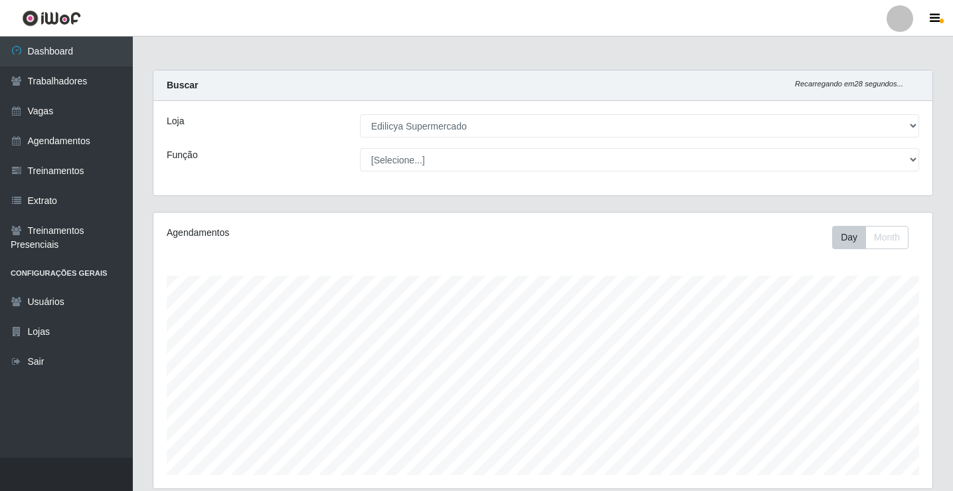
select select "460"
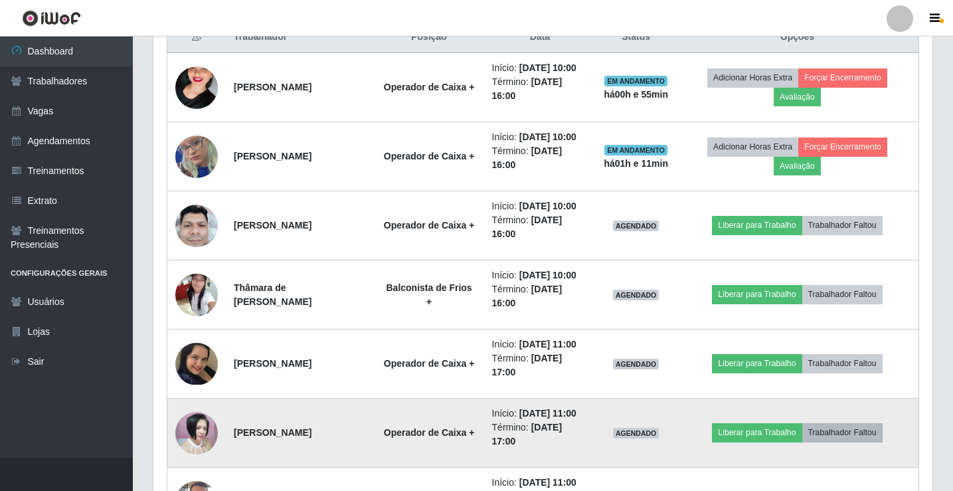
scroll to position [553, 0]
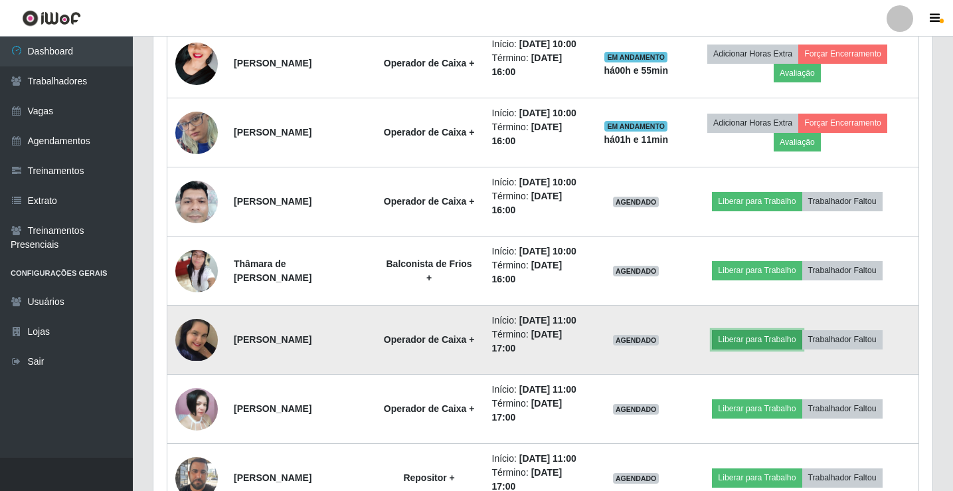
click at [801, 349] on button "Liberar para Trabalho" at bounding box center [757, 339] width 90 height 19
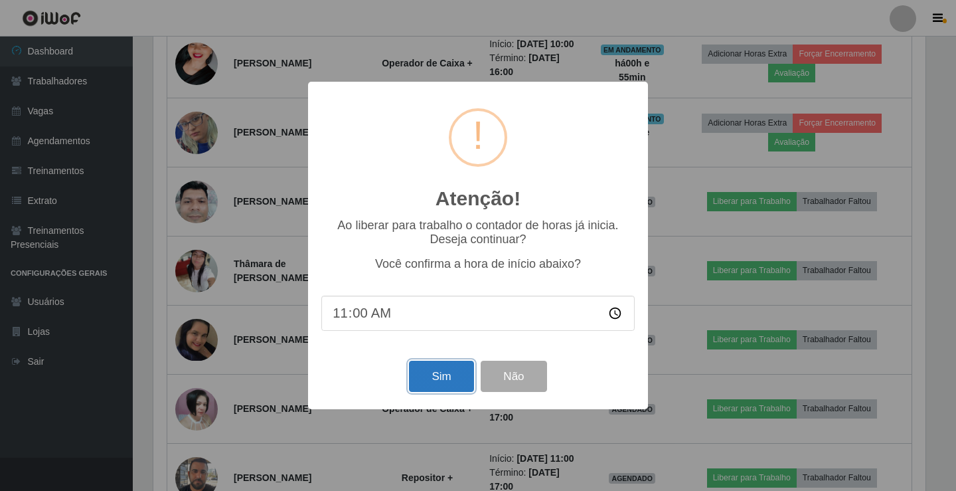
click at [431, 374] on button "Sim" at bounding box center [441, 375] width 64 height 31
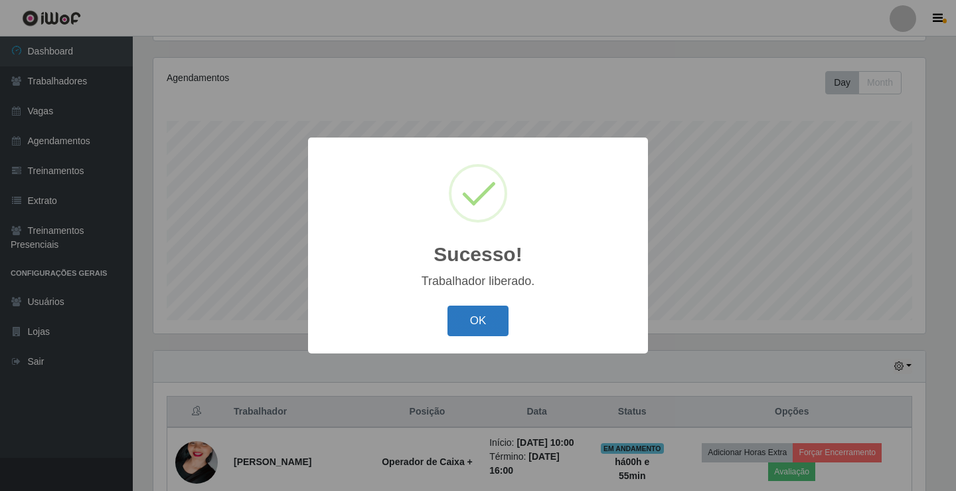
click at [479, 309] on button "OK" at bounding box center [478, 320] width 62 height 31
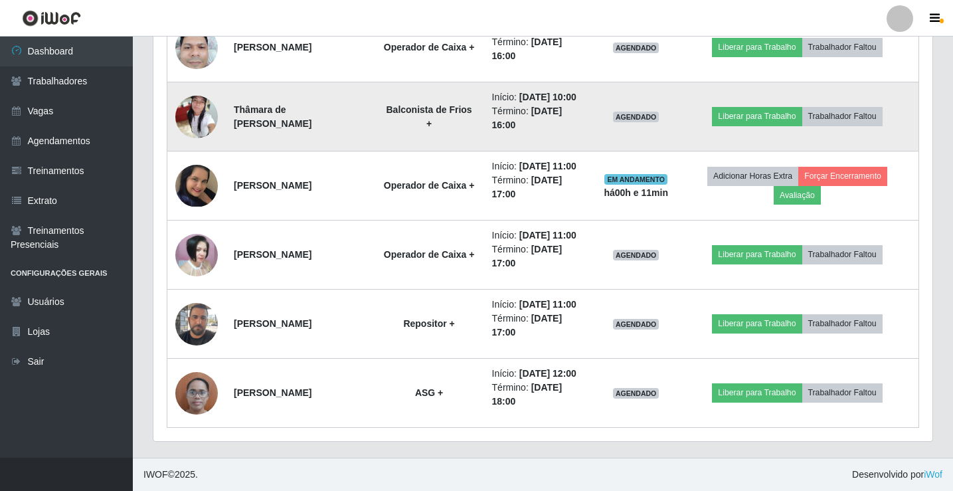
scroll to position [752, 0]
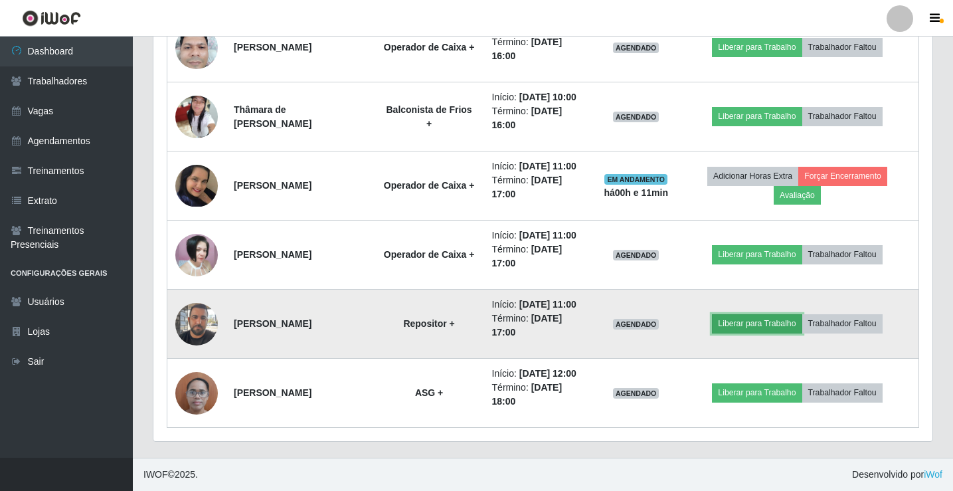
click at [771, 333] on button "Liberar para Trabalho" at bounding box center [757, 323] width 90 height 19
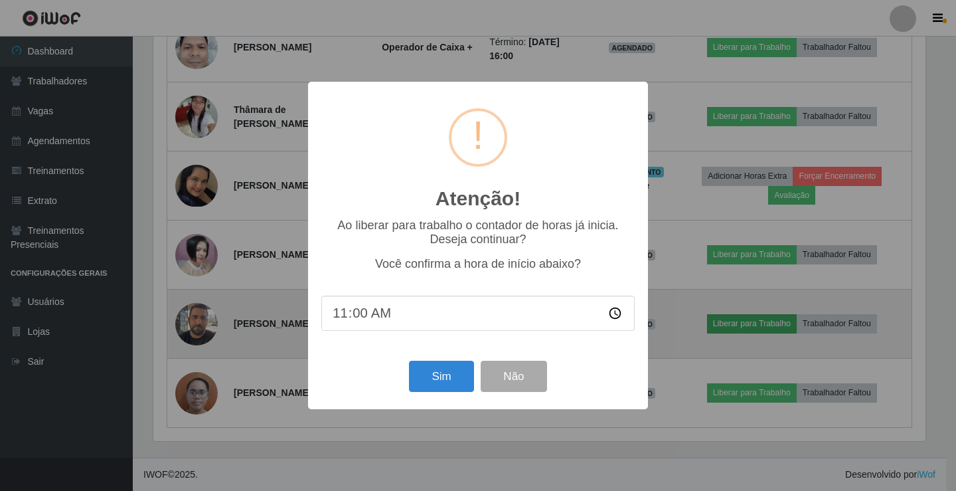
scroll to position [276, 772]
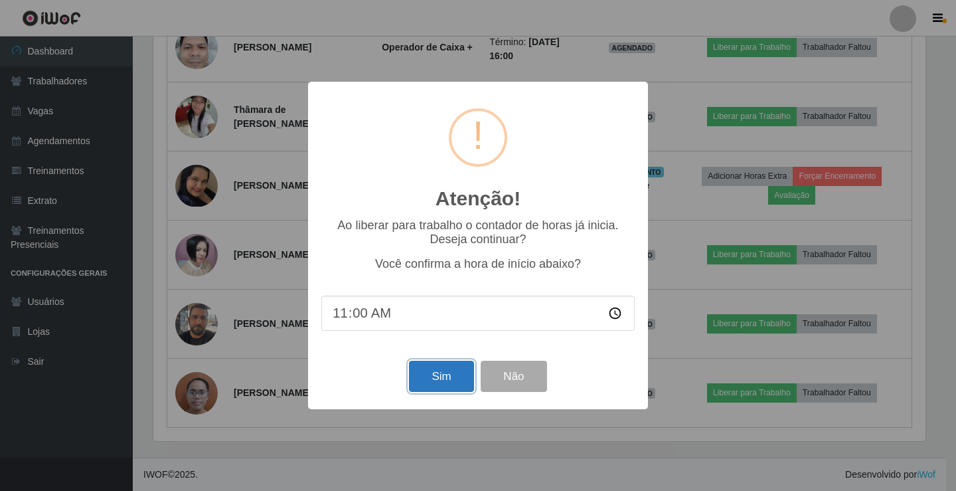
click at [438, 370] on button "Sim" at bounding box center [441, 375] width 64 height 31
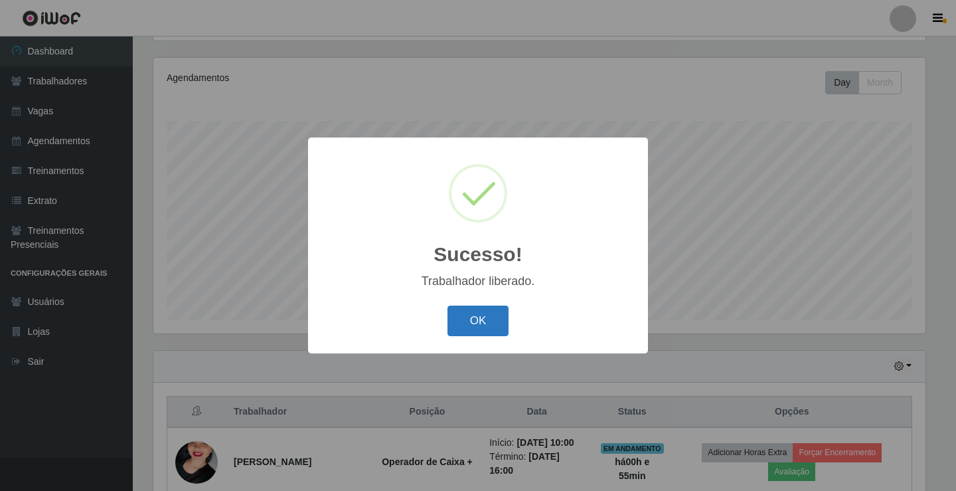
click at [473, 313] on button "OK" at bounding box center [478, 320] width 62 height 31
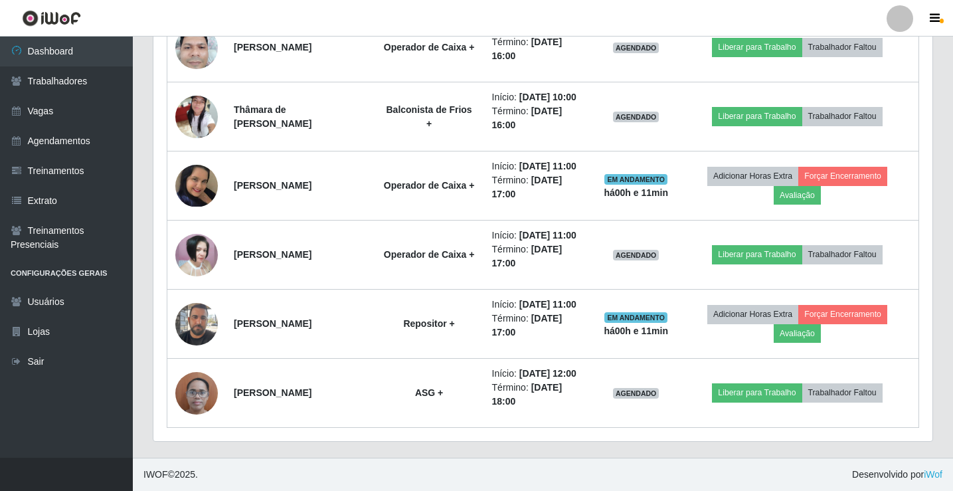
scroll to position [752, 0]
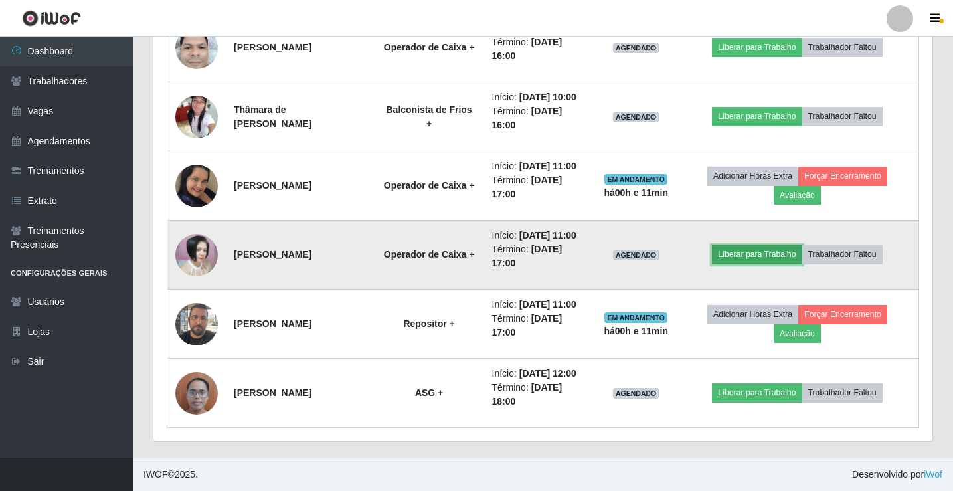
click at [759, 264] on button "Liberar para Trabalho" at bounding box center [757, 254] width 90 height 19
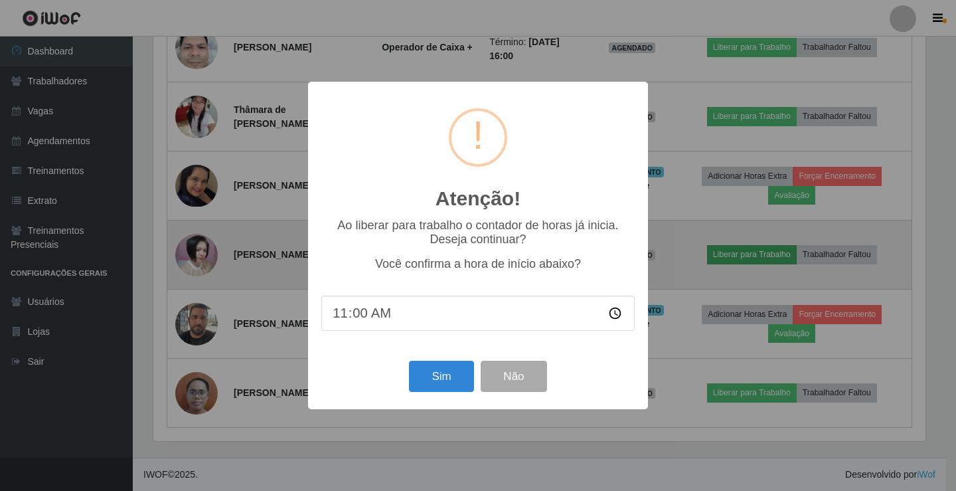
scroll to position [0, 0]
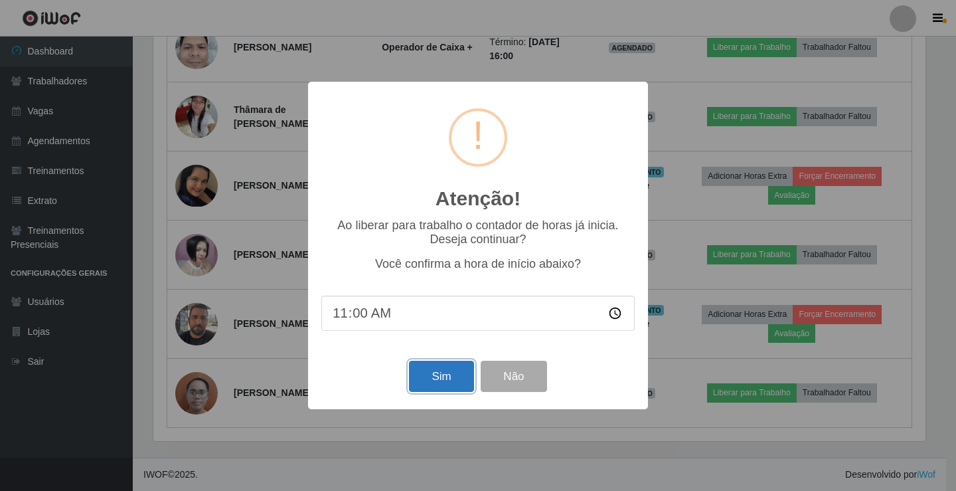
click at [465, 372] on button "Sim" at bounding box center [441, 375] width 64 height 31
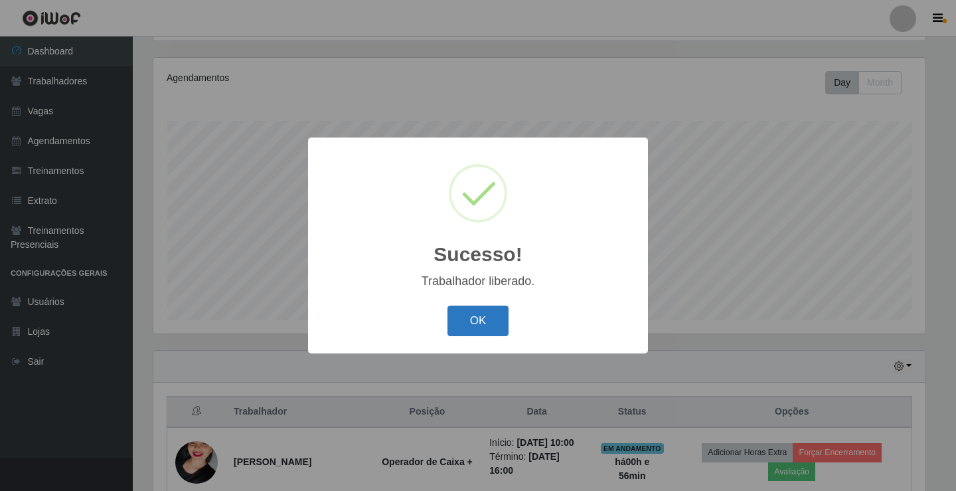
click at [495, 316] on button "OK" at bounding box center [478, 320] width 62 height 31
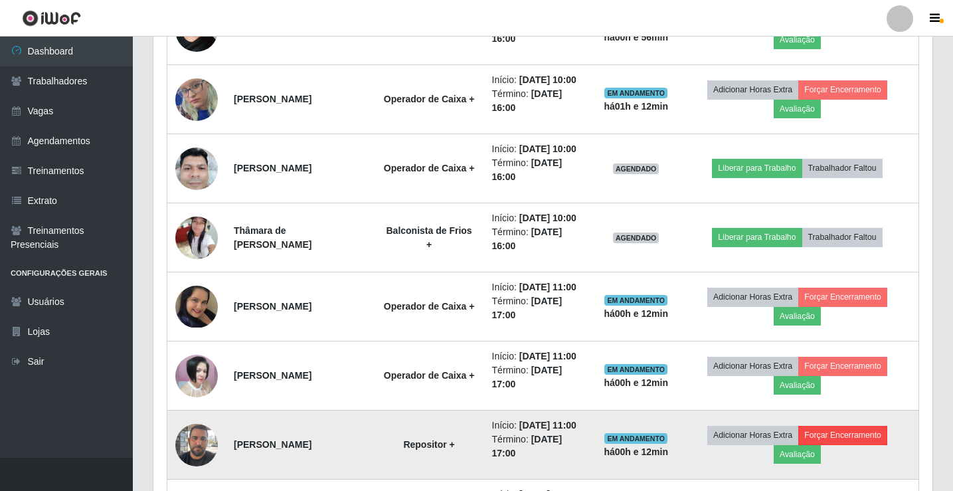
scroll to position [553, 0]
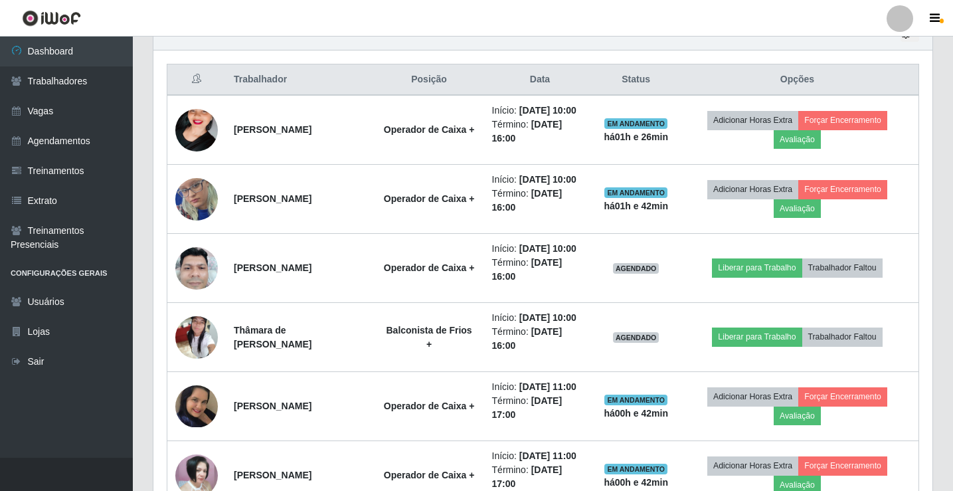
drag, startPoint x: 0, startPoint y: 275, endPoint x: 0, endPoint y: 517, distance: 241.7
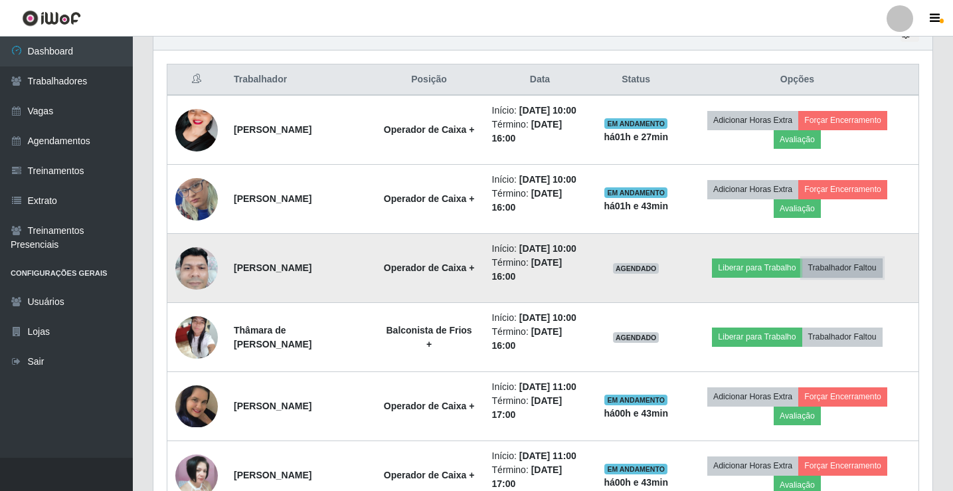
click at [848, 277] on button "Trabalhador Faltou" at bounding box center [842, 267] width 80 height 19
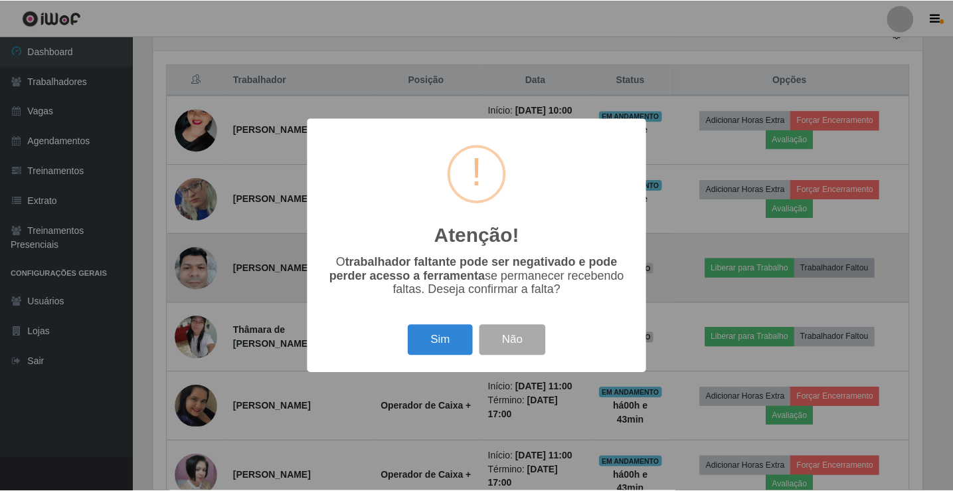
scroll to position [276, 772]
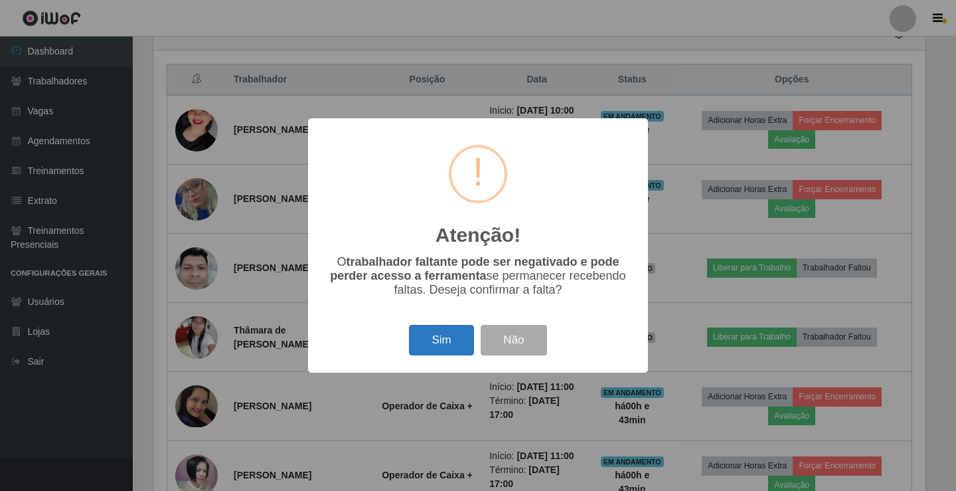
click at [439, 334] on button "Sim" at bounding box center [441, 340] width 64 height 31
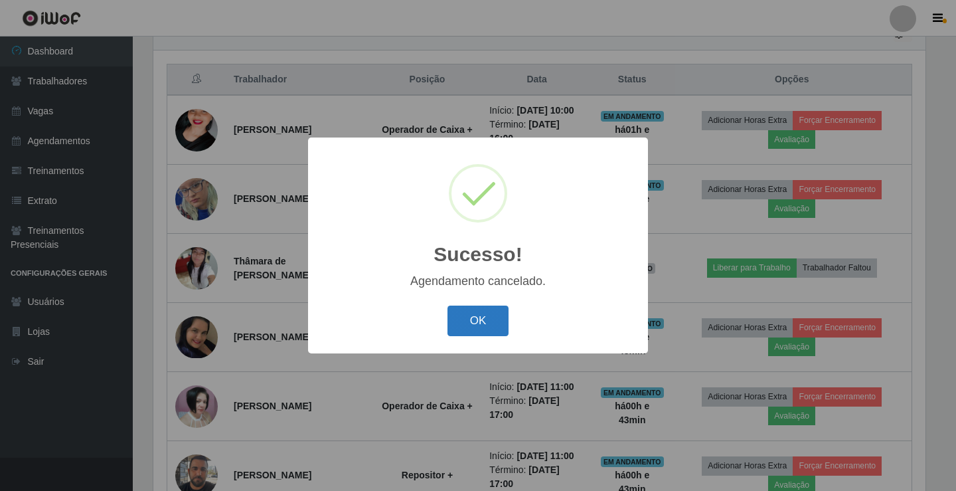
click at [471, 313] on button "OK" at bounding box center [478, 320] width 62 height 31
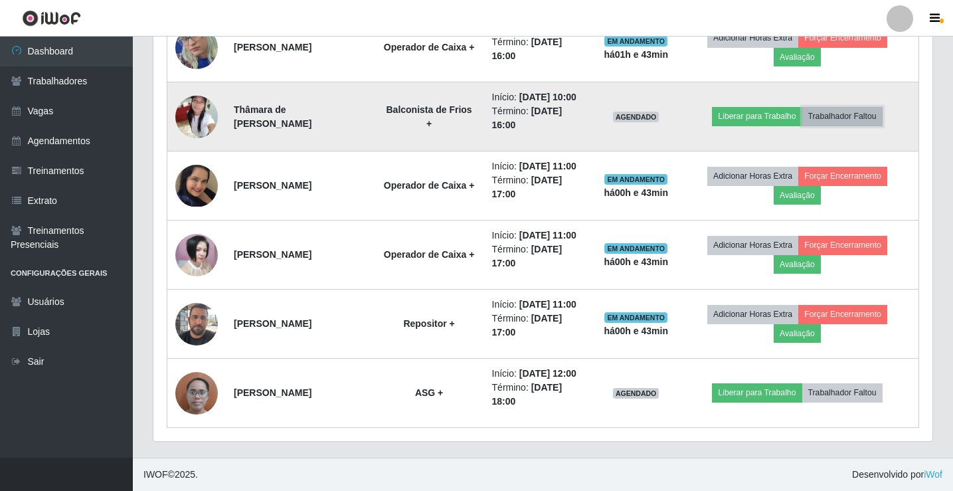
scroll to position [736, 0]
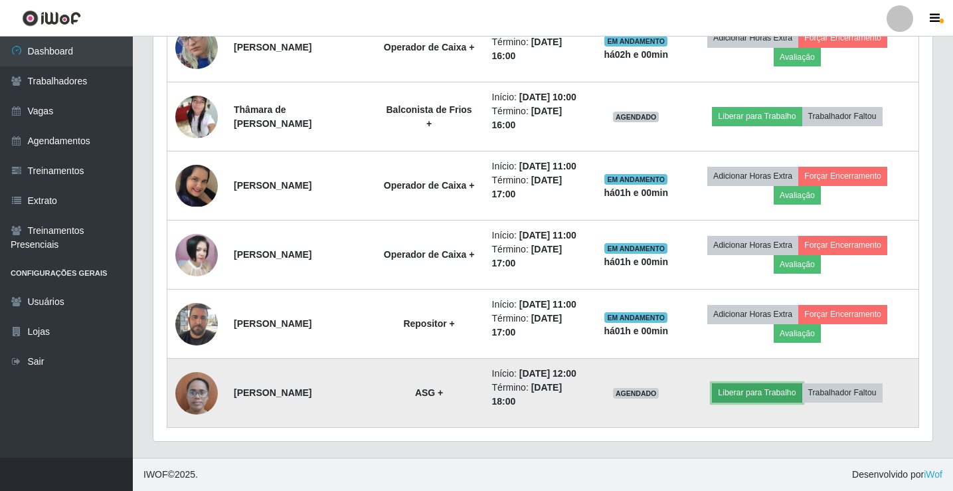
click at [769, 387] on button "Liberar para Trabalho" at bounding box center [757, 392] width 90 height 19
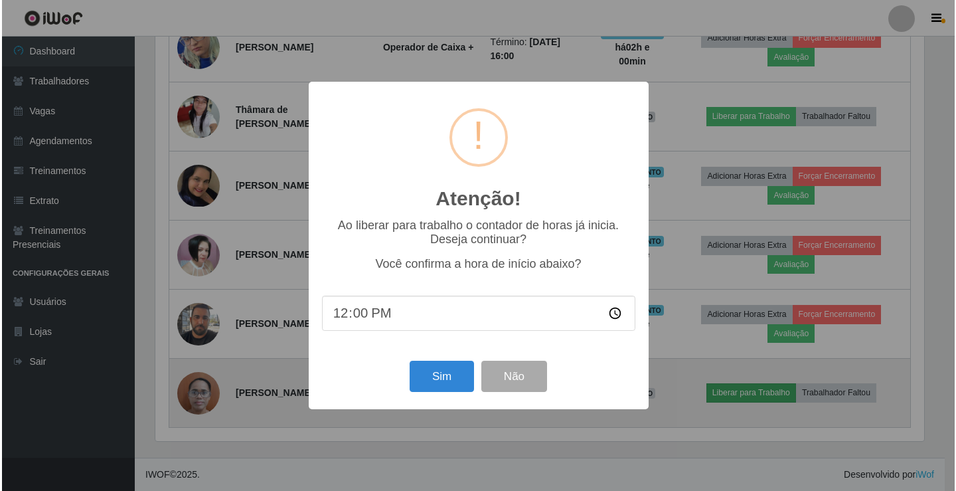
scroll to position [276, 772]
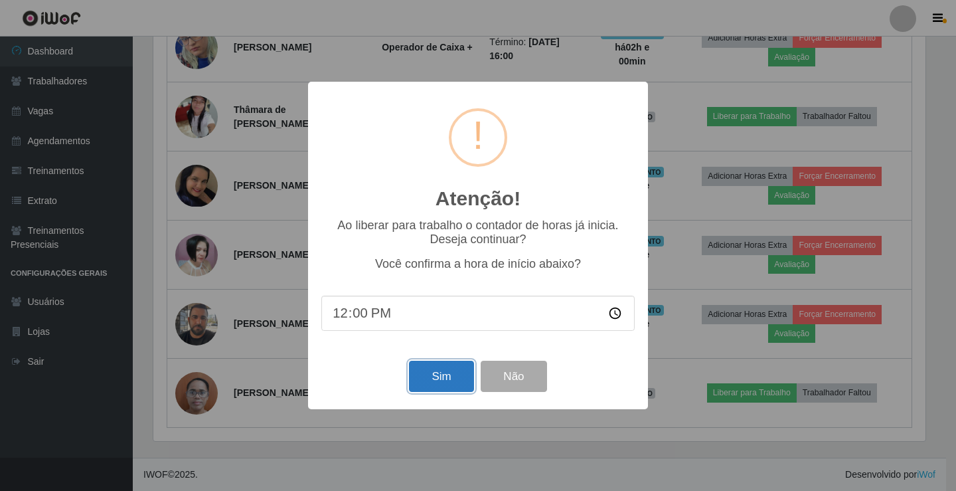
click at [422, 385] on button "Sim" at bounding box center [441, 375] width 64 height 31
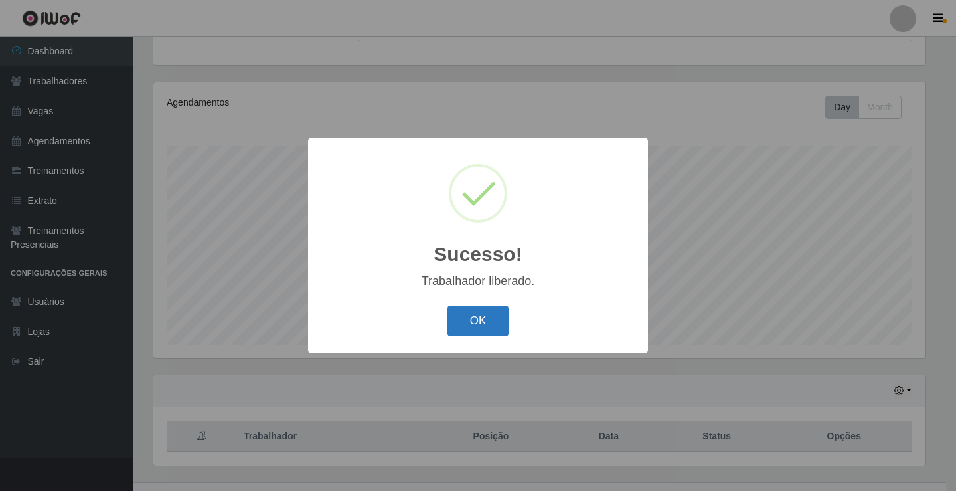
drag, startPoint x: 468, startPoint y: 337, endPoint x: 471, endPoint y: 326, distance: 11.6
click at [471, 326] on div "OK Cancel" at bounding box center [477, 320] width 313 height 38
click at [471, 325] on button "OK" at bounding box center [478, 320] width 62 height 31
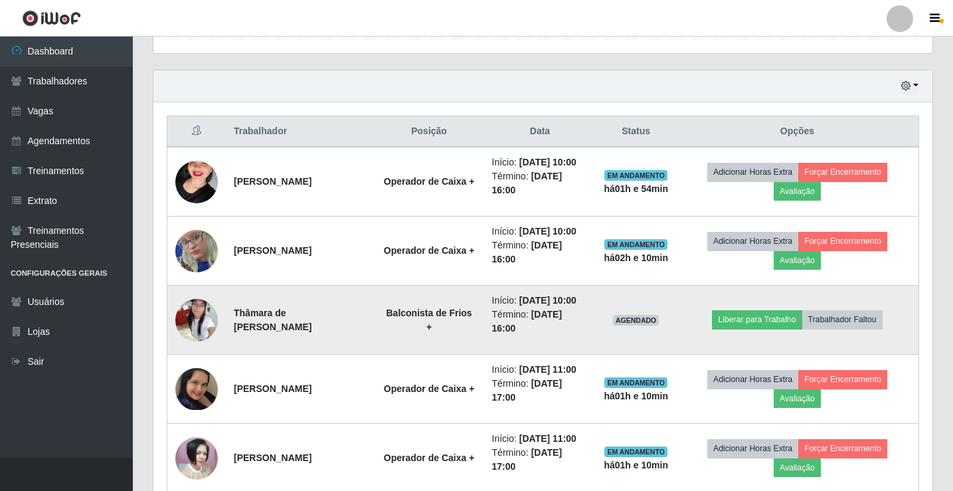
scroll to position [404, 0]
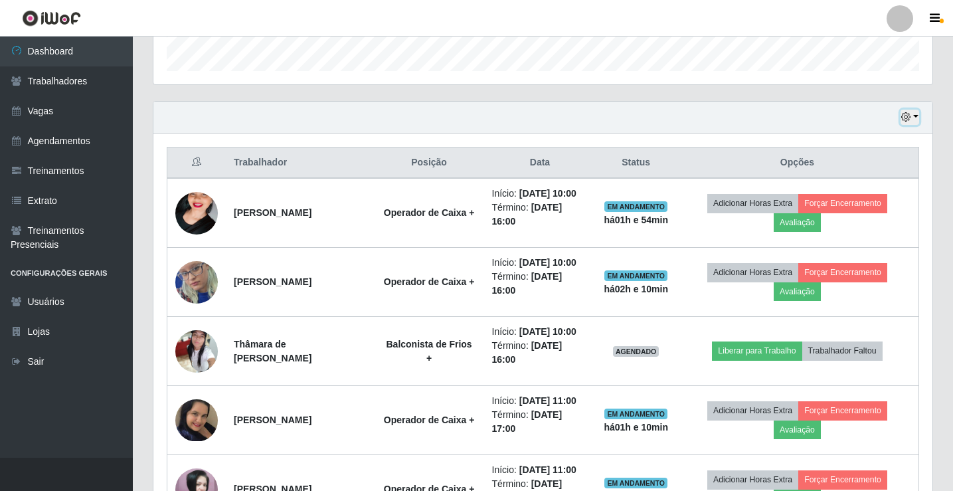
click at [912, 121] on button "button" at bounding box center [909, 117] width 19 height 15
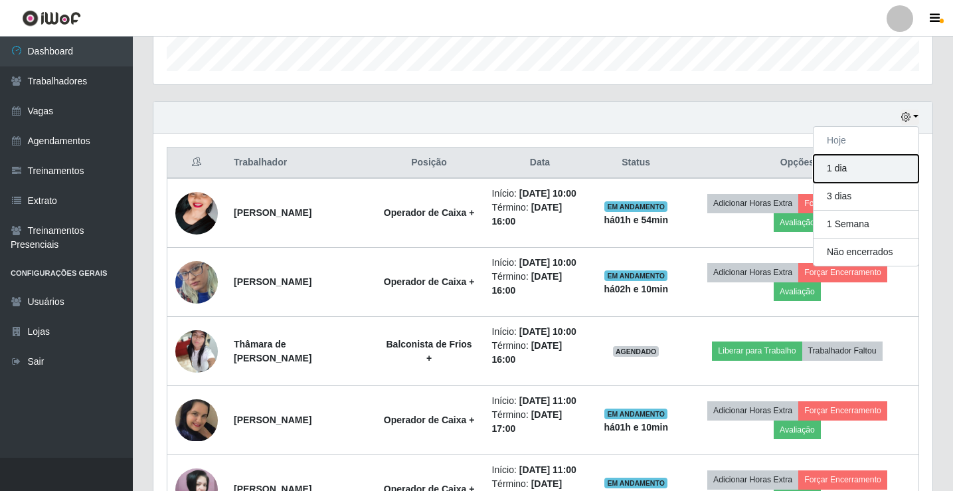
click at [866, 171] on button "1 dia" at bounding box center [865, 169] width 105 height 28
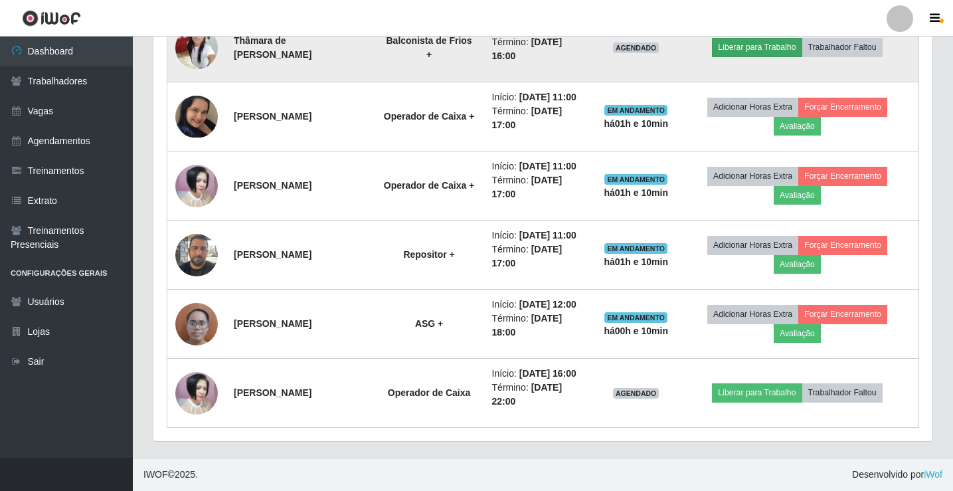
scroll to position [819, 0]
